Goal: Task Accomplishment & Management: Manage account settings

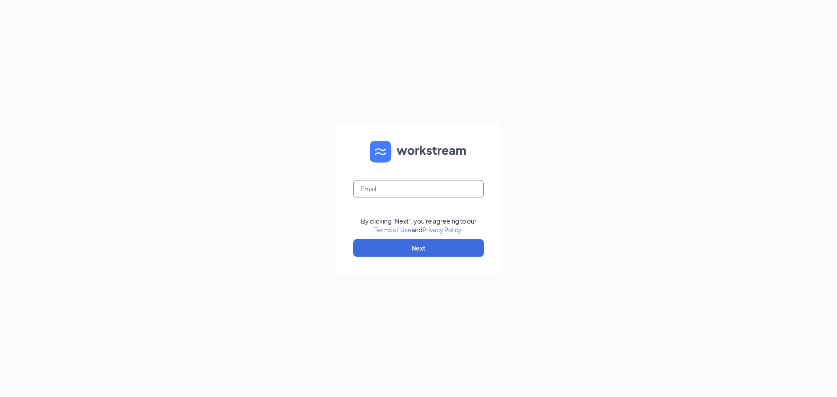
click at [396, 192] on input "text" at bounding box center [418, 188] width 131 height 17
type input "[EMAIL_ADDRESS][DOMAIN_NAME]"
click at [422, 251] on button "Next" at bounding box center [418, 247] width 131 height 17
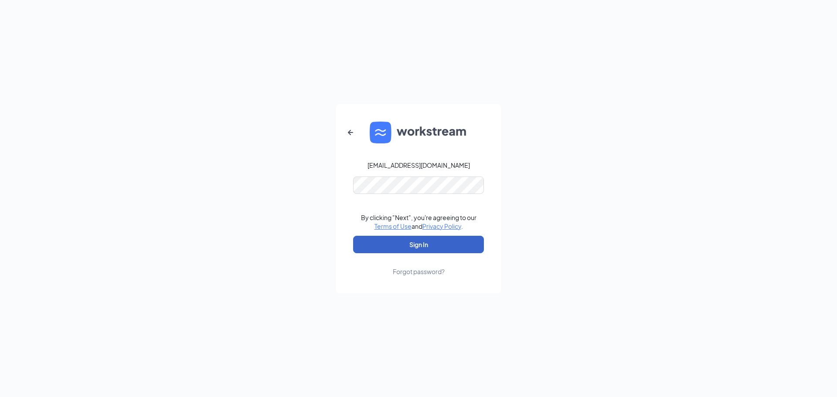
click at [426, 238] on button "Sign In" at bounding box center [418, 244] width 131 height 17
